Goal: Information Seeking & Learning: Check status

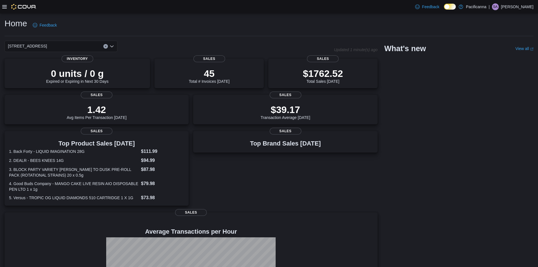
click at [5, 7] on icon at bounding box center [4, 6] width 5 height 3
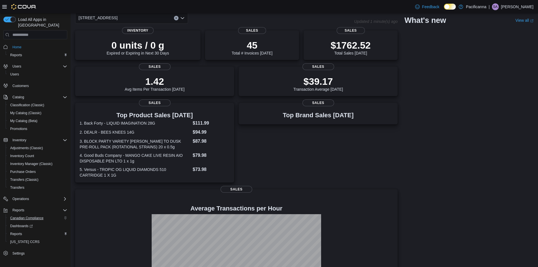
scroll to position [69, 0]
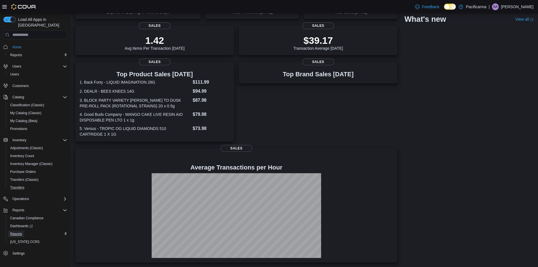
drag, startPoint x: 16, startPoint y: 227, endPoint x: 30, endPoint y: 178, distance: 51.0
click at [16, 231] on span "Reports" at bounding box center [16, 233] width 12 height 5
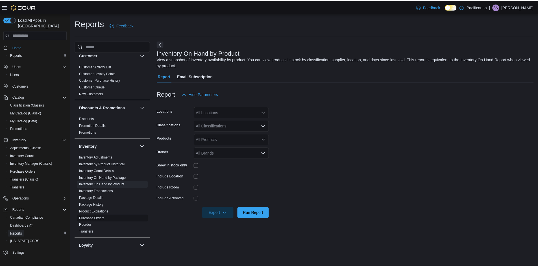
scroll to position [56, 0]
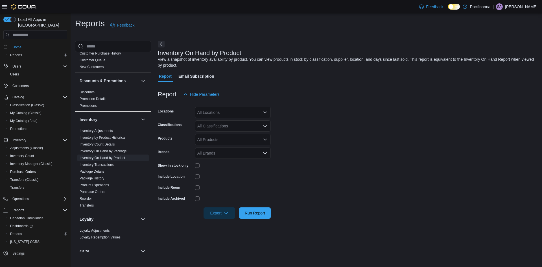
click at [227, 113] on div "All Locations" at bounding box center [233, 112] width 76 height 11
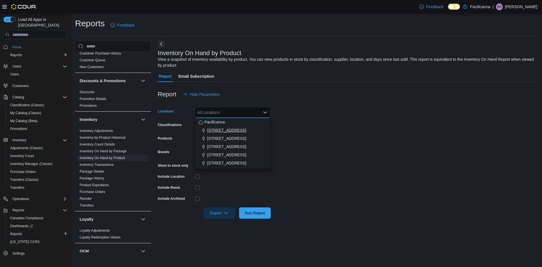
click at [223, 132] on span "#7 - 425 Simcoe Street" at bounding box center [226, 130] width 39 height 6
click at [332, 123] on form "Locations #7 - 425 Simcoe Street Combo box. Selected. #7 - 425 Simcoe Street. P…" at bounding box center [348, 159] width 380 height 119
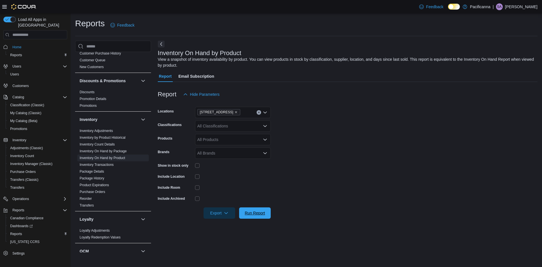
drag, startPoint x: 255, startPoint y: 211, endPoint x: 255, endPoint y: 203, distance: 8.8
click at [254, 211] on span "Run Report" at bounding box center [255, 213] width 20 height 6
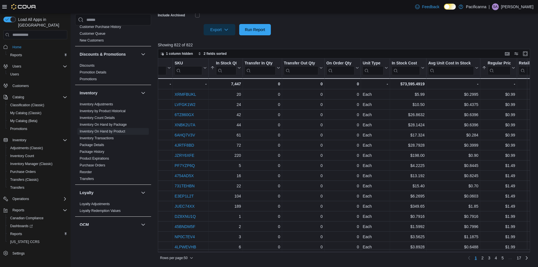
scroll to position [0, 212]
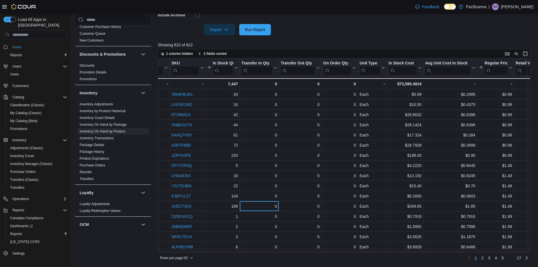
drag, startPoint x: 259, startPoint y: 201, endPoint x: 170, endPoint y: 266, distance: 109.5
click at [170, 266] on div "Reports Feedback Compliance OCS Transaction Submission Details Customer Custome…" at bounding box center [305, 48] width 468 height 437
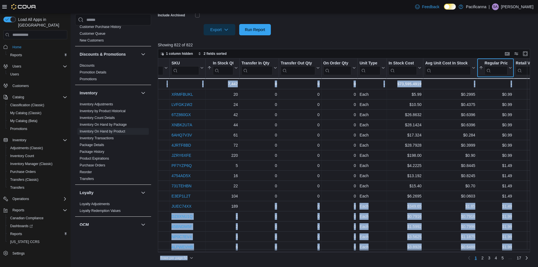
click at [508, 66] on button "Regular Price" at bounding box center [495, 68] width 33 height 14
click at [496, 91] on span "Sort Low-High" at bounding box center [498, 89] width 21 height 5
click at [511, 69] on icon at bounding box center [509, 67] width 5 height 3
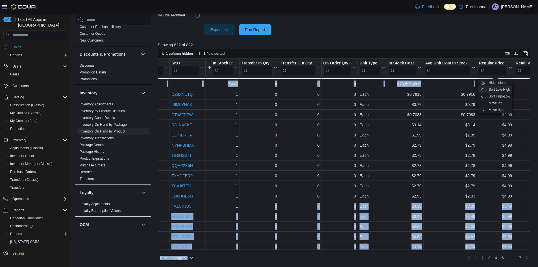
click at [496, 92] on button "Sort Low-High" at bounding box center [495, 89] width 34 height 7
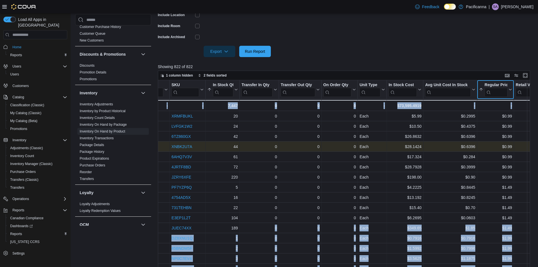
scroll to position [155, 0]
